Goal: Information Seeking & Learning: Find specific fact

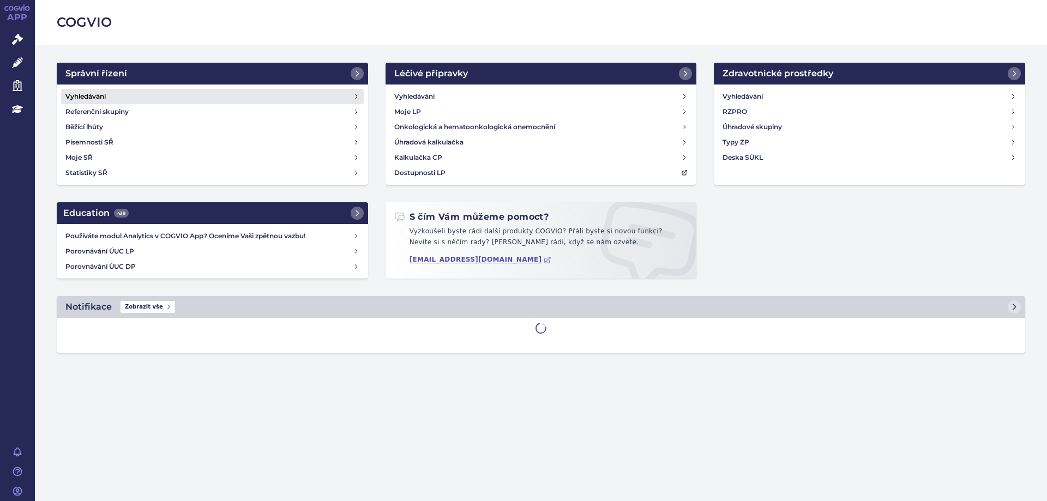
click at [97, 96] on h4 "Vyhledávání" at bounding box center [85, 96] width 40 height 11
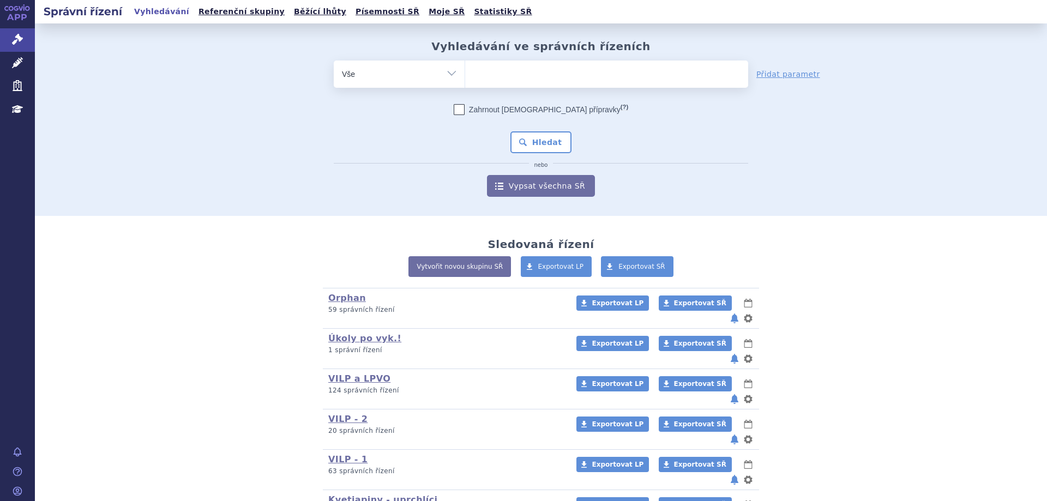
click at [491, 81] on ul at bounding box center [606, 72] width 283 height 23
click at [465, 81] on select at bounding box center [464, 73] width 1 height 27
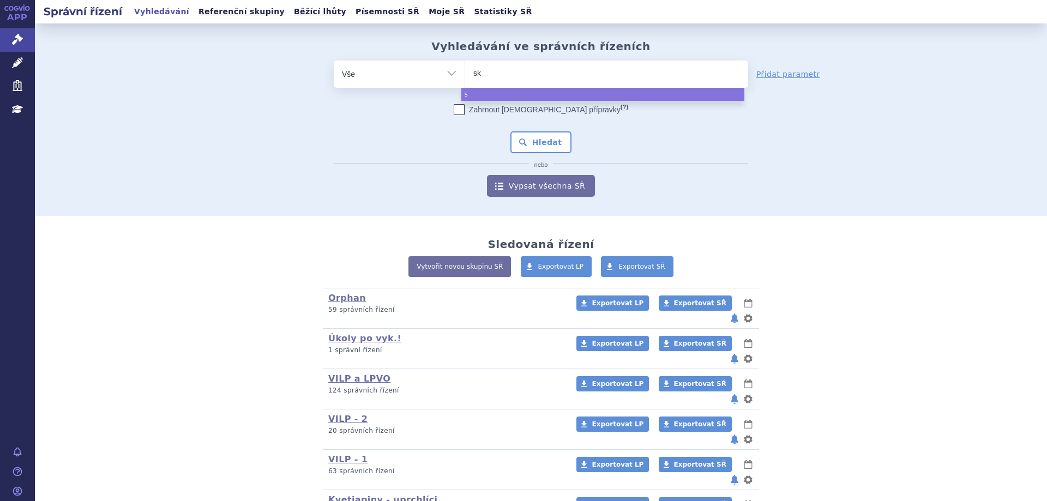
type input "sky"
type input "skycl"
type input "skycla"
type input "skyclar"
type input "skyclary"
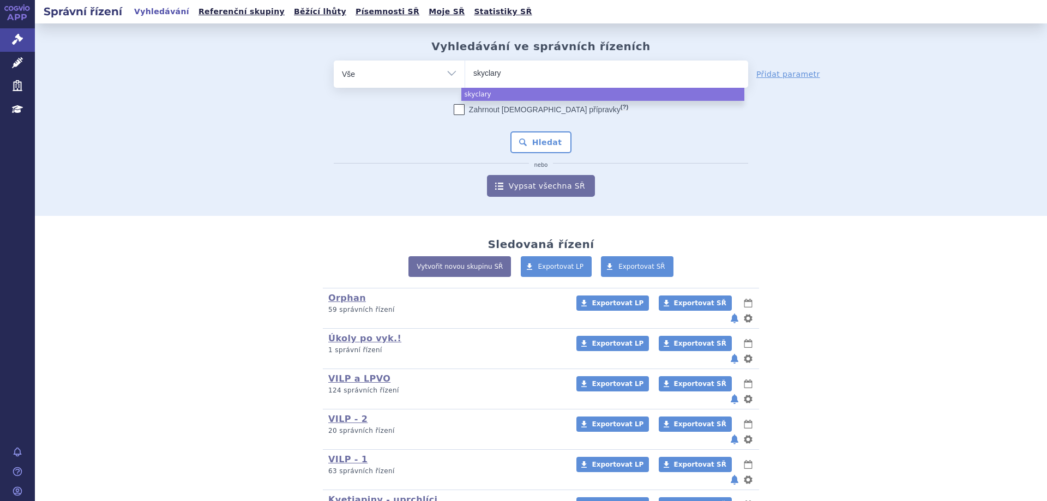
type input "skyclarys"
select select "skyclarys"
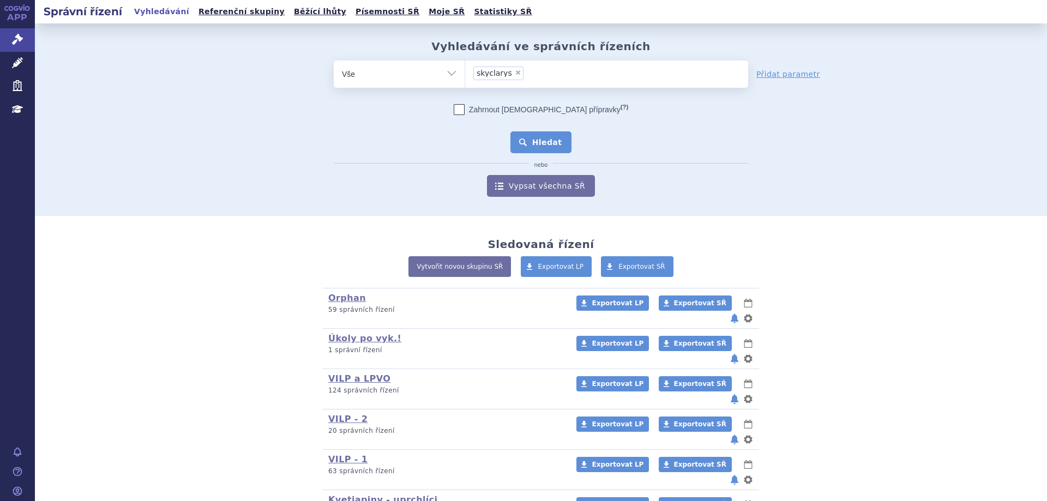
click at [510, 136] on button "Hledat" at bounding box center [541, 142] width 62 height 22
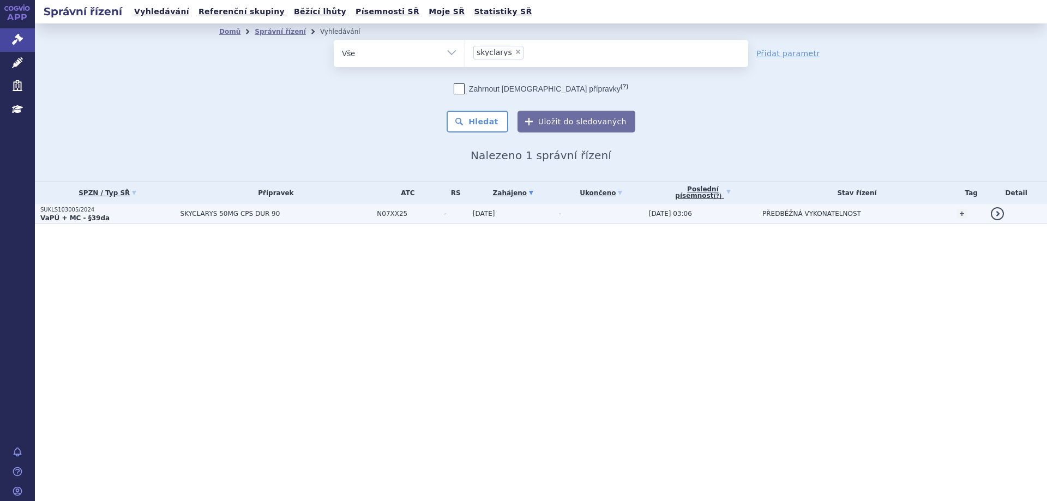
click at [150, 212] on p "SUKLS103005/2024" at bounding box center [107, 210] width 135 height 8
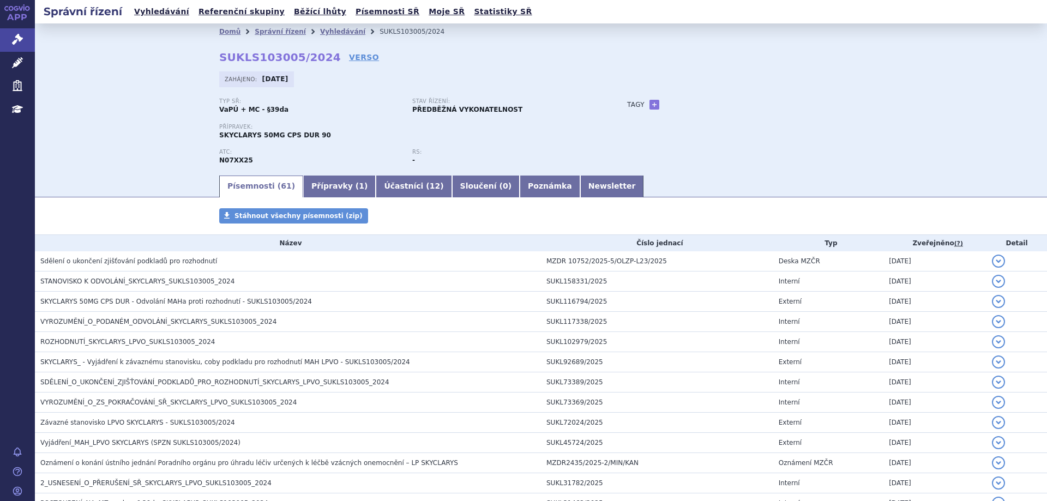
drag, startPoint x: 318, startPoint y: 58, endPoint x: 214, endPoint y: 59, distance: 104.1
click at [214, 59] on div "Domů Správní řízení Vyhledávání SUKLS103005/2024 SUKLS103005/2024 VERSO Zahájen…" at bounding box center [540, 107] width 687 height 134
click at [444, 57] on div "Domů Správní řízení Vyhledávání SUKLS103005/2024 SUKLS103005/2024 VERSO Zahájen…" at bounding box center [540, 107] width 687 height 134
drag, startPoint x: 407, startPoint y: 32, endPoint x: 349, endPoint y: 32, distance: 58.3
click at [349, 32] on ul "Domů Správní řízení Vyhledávání SUKLS103005/2024" at bounding box center [540, 31] width 643 height 16
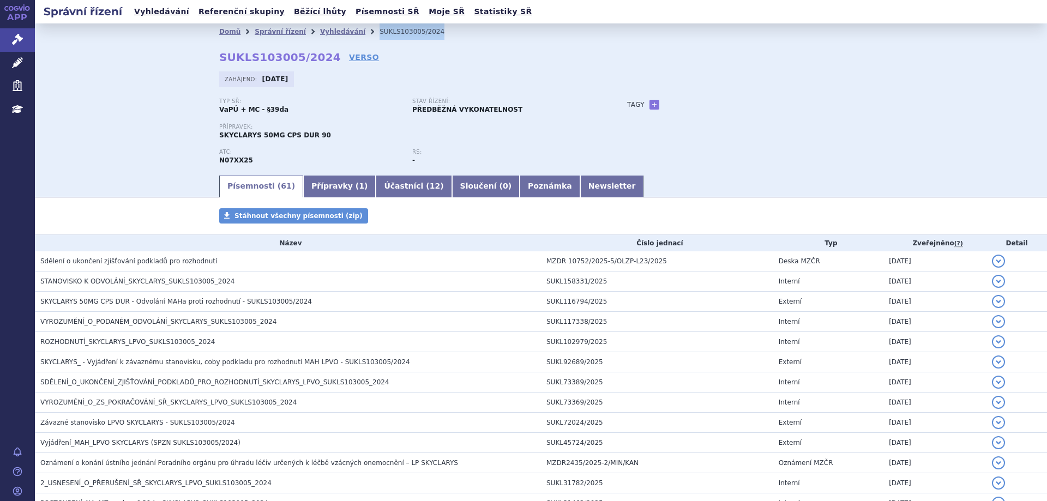
copy ul "Vyhledávání SUKLS103005/2024"
